Goal: Information Seeking & Learning: Learn about a topic

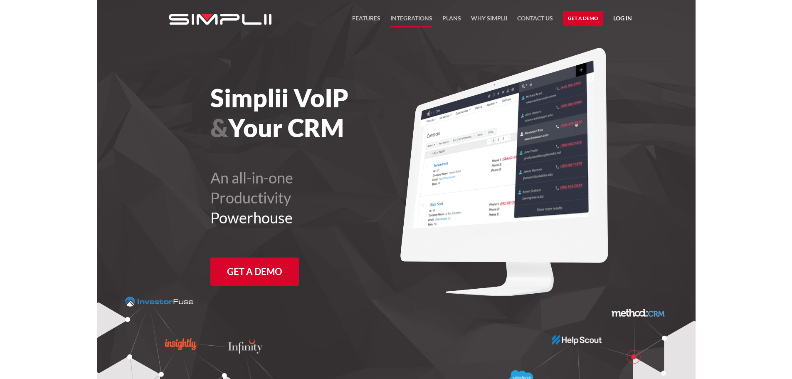
click at [414, 18] on link "Integrations" at bounding box center [412, 20] width 42 height 14
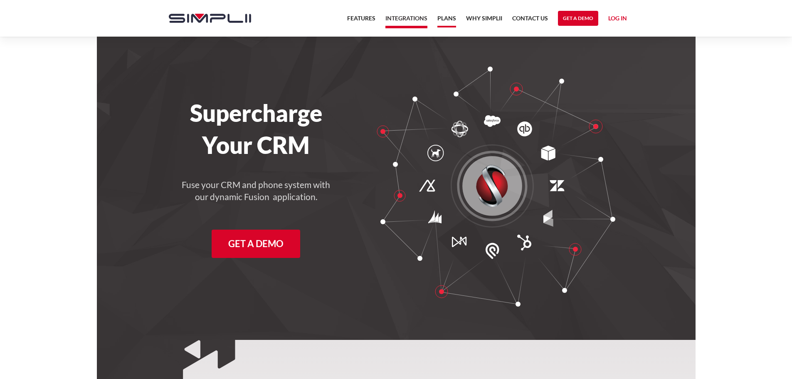
click at [447, 22] on link "Plans" at bounding box center [447, 20] width 19 height 14
